Goal: Information Seeking & Learning: Learn about a topic

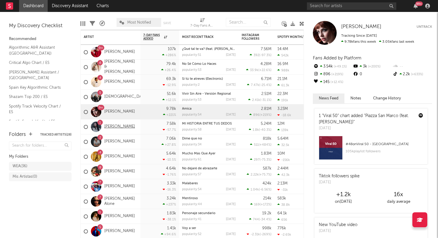
click at [113, 127] on link "Laura Pausini" at bounding box center [119, 126] width 31 height 5
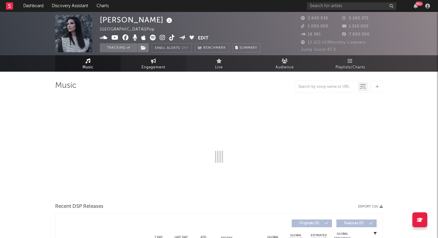
click at [152, 63] on icon at bounding box center [153, 60] width 5 height 5
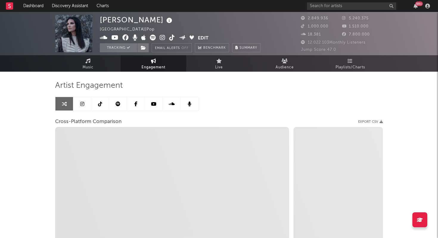
select select "1w"
select select "1m"
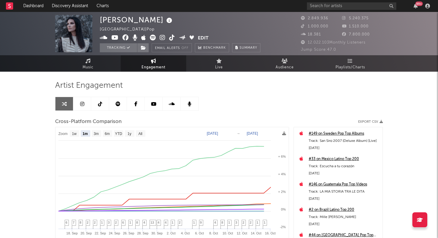
click at [218, 134] on text "Sep 16, 2025" at bounding box center [212, 133] width 11 height 4
click at [230, 134] on input "2025-09-16" at bounding box center [216, 133] width 28 height 6
type input "2023-01-01"
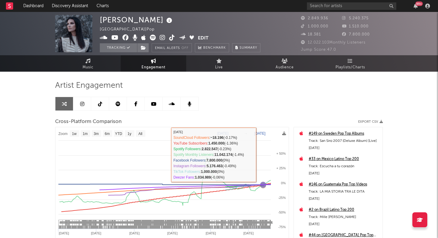
select select "1w"
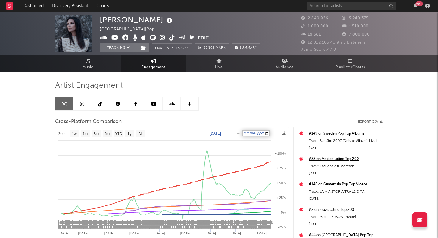
click at [270, 133] on input "2025-10-16" at bounding box center [256, 133] width 28 height 6
type input "2024-01-01"
select select "1y"
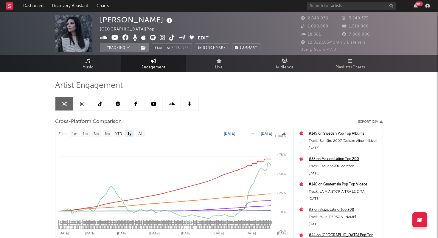
select select "1y"
click at [94, 63] on link "Music" at bounding box center [88, 63] width 66 height 16
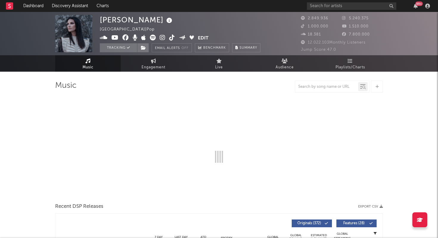
select select "6m"
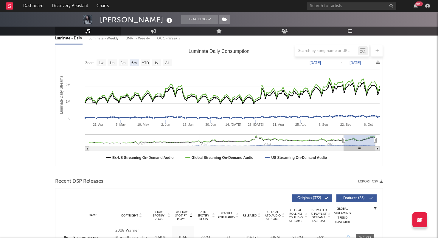
scroll to position [70, 0]
